Goal: Obtain resource: Download file/media

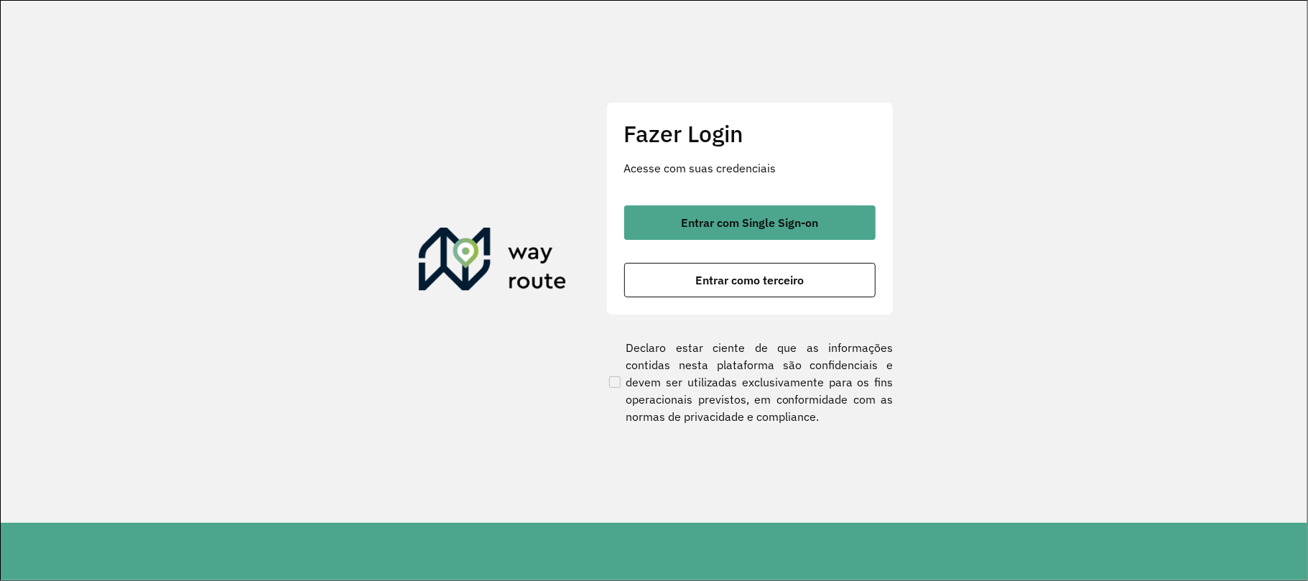
click at [724, 193] on div "Fazer Login Acesse com suas credenciais Entrar com Single Sign-on Entrar como t…" at bounding box center [749, 208] width 287 height 213
click at [729, 210] on button "Entrar com Single Sign-on" at bounding box center [749, 222] width 251 height 34
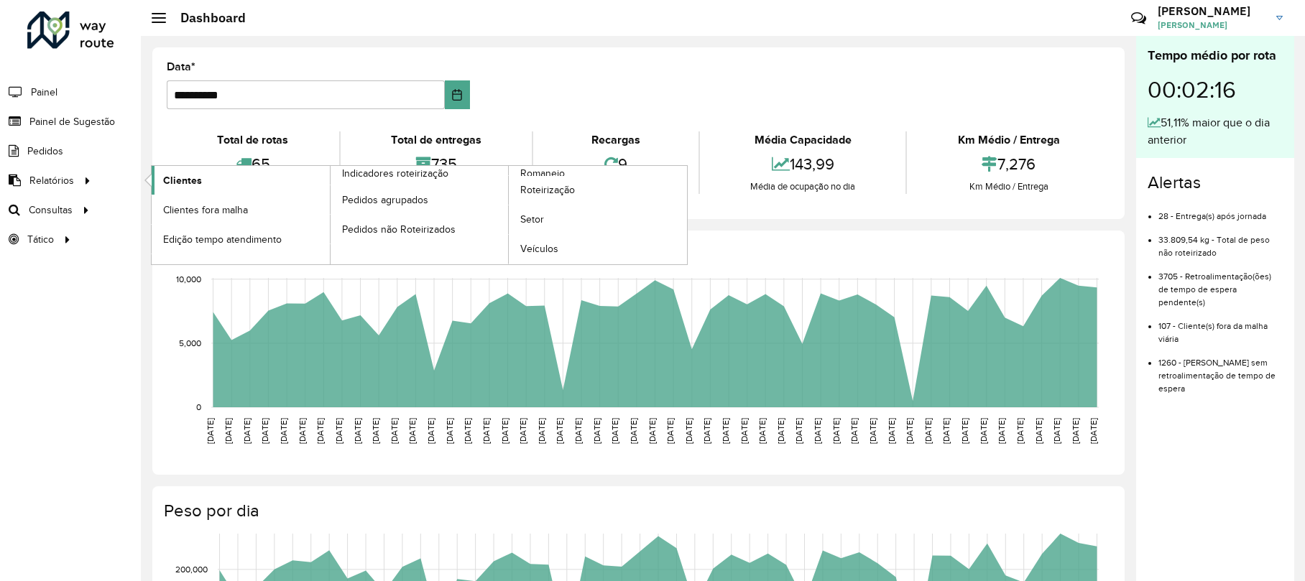
click at [193, 182] on span "Clientes" at bounding box center [182, 180] width 39 height 15
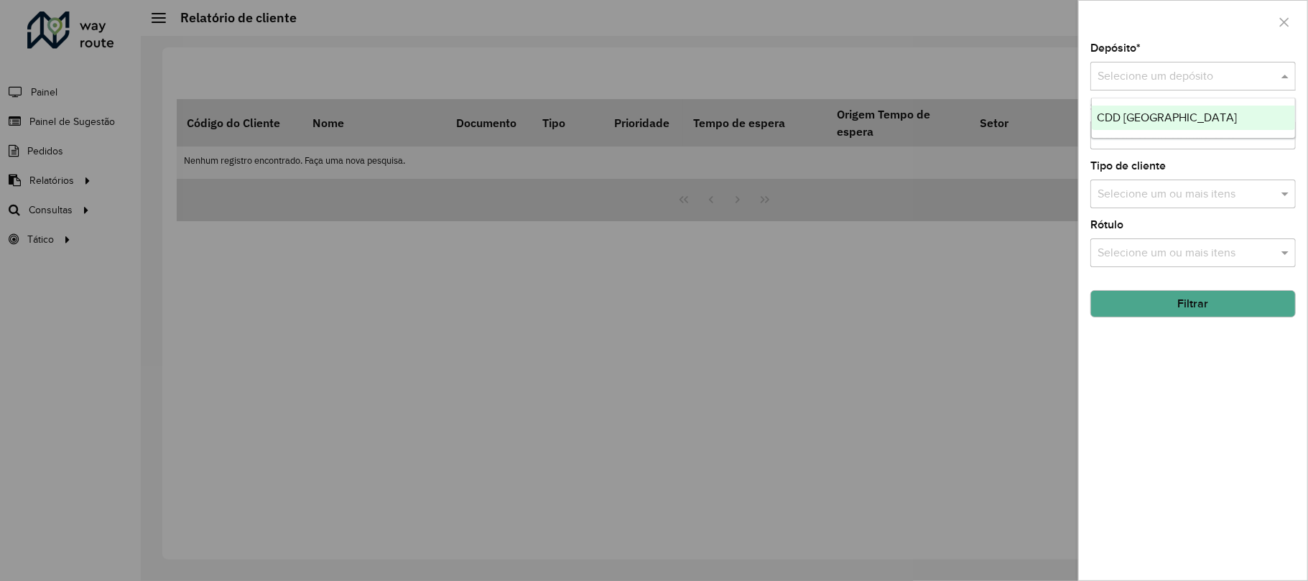
click at [1128, 73] on input "text" at bounding box center [1179, 76] width 162 height 17
click at [1135, 116] on span "CDD [GEOGRAPHIC_DATA]" at bounding box center [1168, 117] width 140 height 12
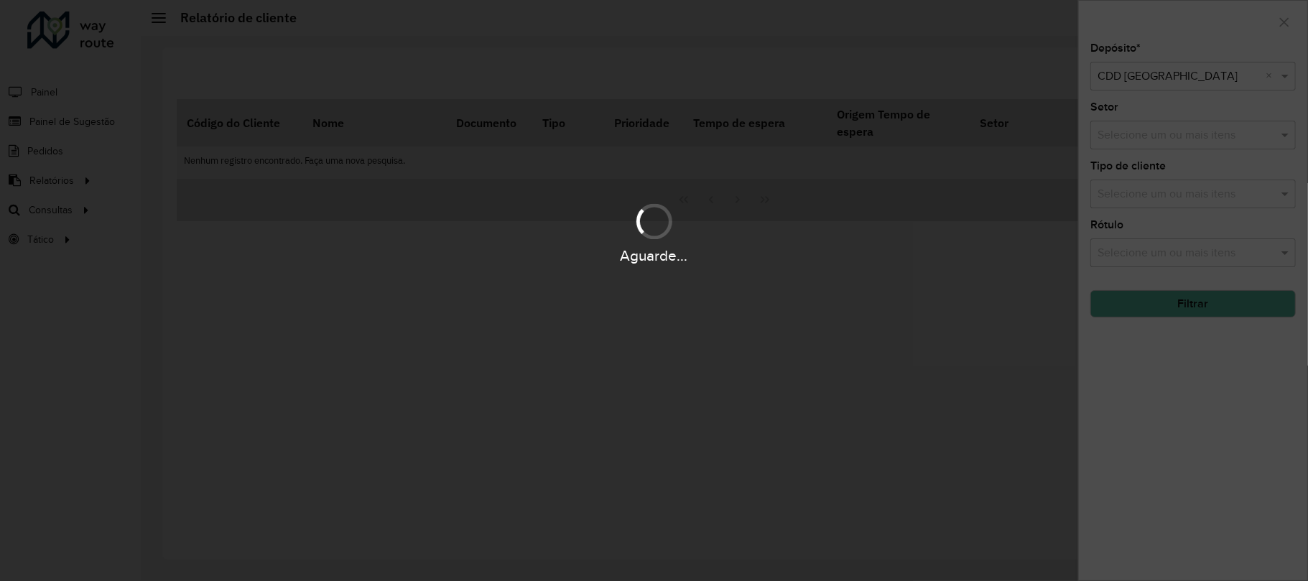
click at [1188, 305] on div "Aguarde..." at bounding box center [654, 290] width 1308 height 581
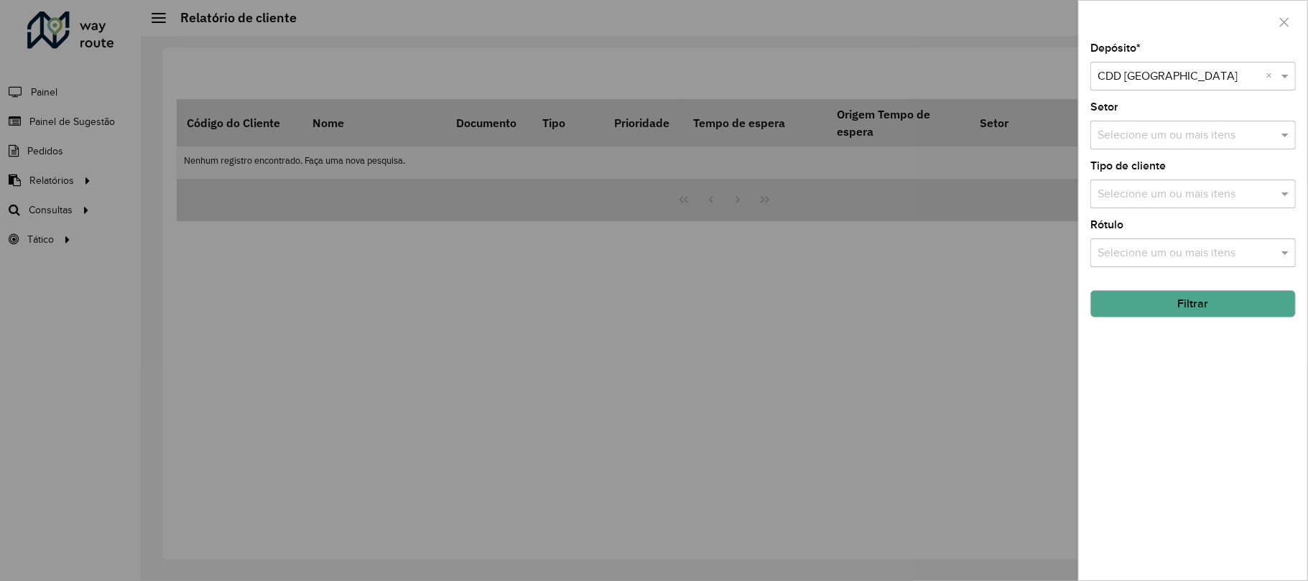
click at [1178, 310] on button "Filtrar" at bounding box center [1193, 303] width 205 height 27
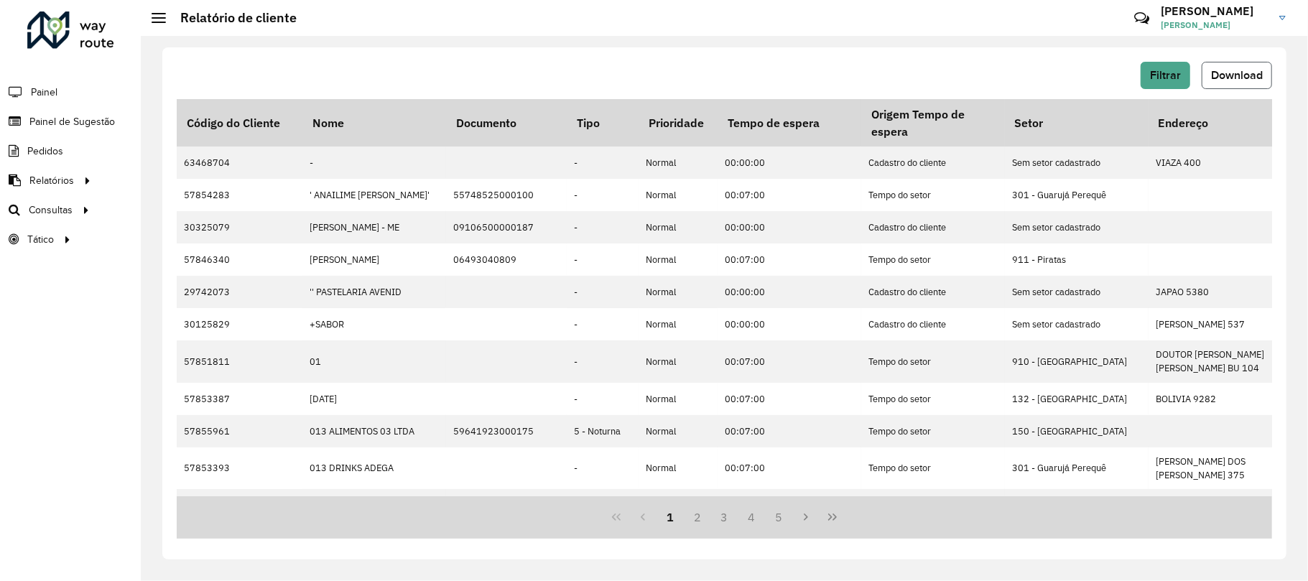
click at [1245, 78] on span "Download" at bounding box center [1237, 75] width 52 height 12
